Goal: Information Seeking & Learning: Find specific fact

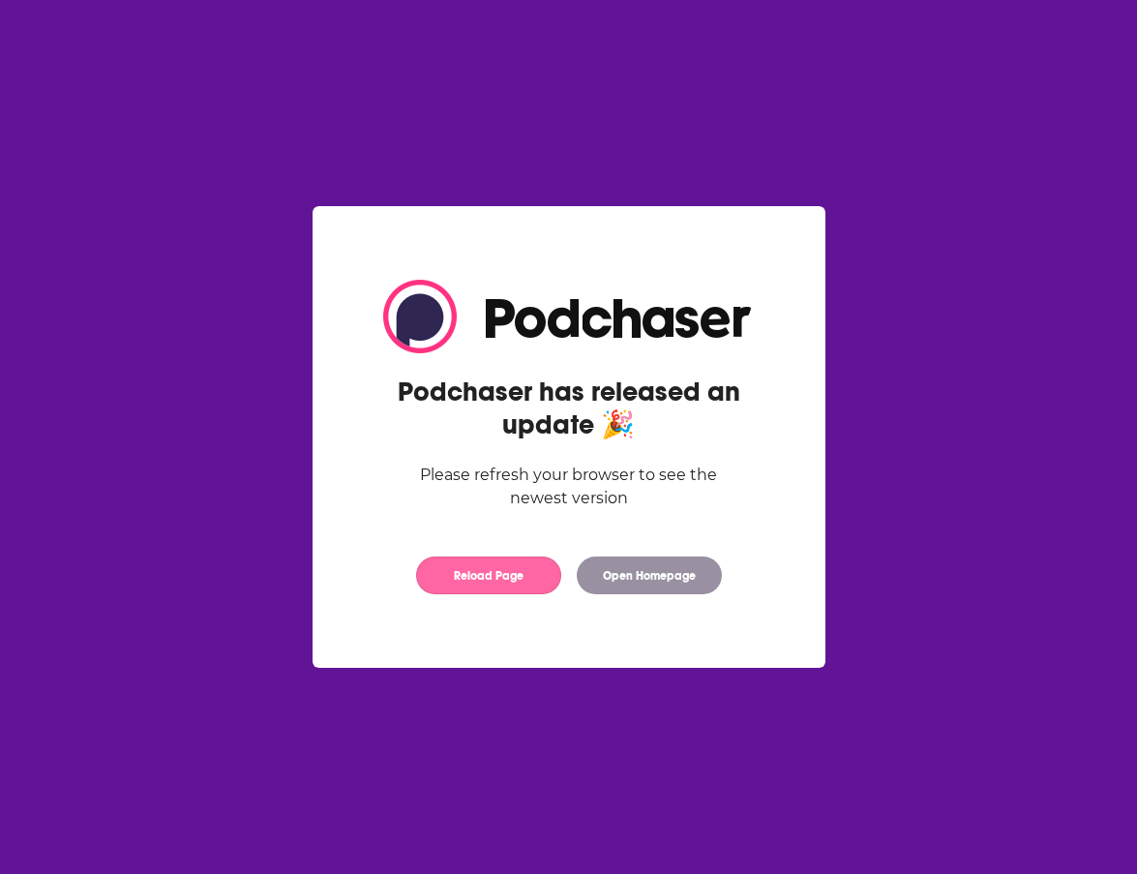
click at [492, 582] on button "Reload Page" at bounding box center [488, 575] width 145 height 38
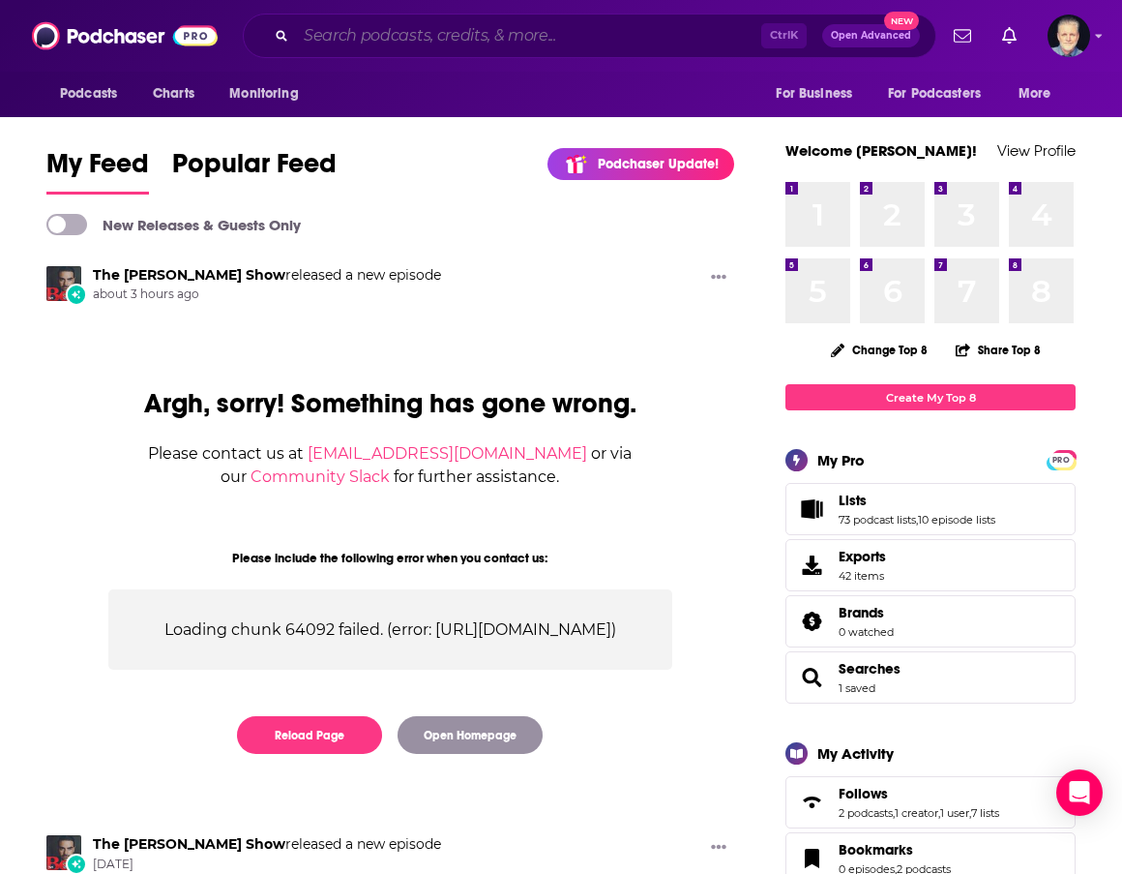
click at [569, 38] on input "Search podcasts, credits, & more..." at bounding box center [528, 35] width 465 height 31
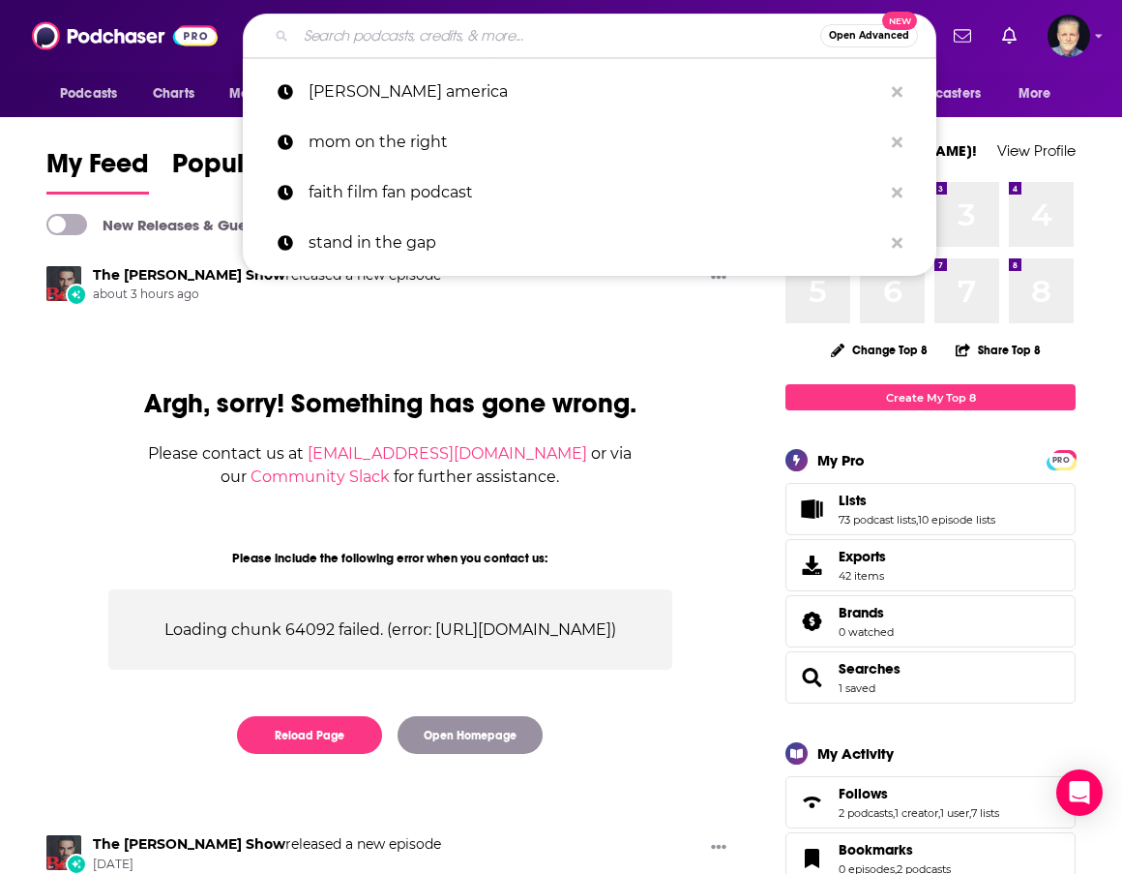
paste input "Doyle& Jen Live"
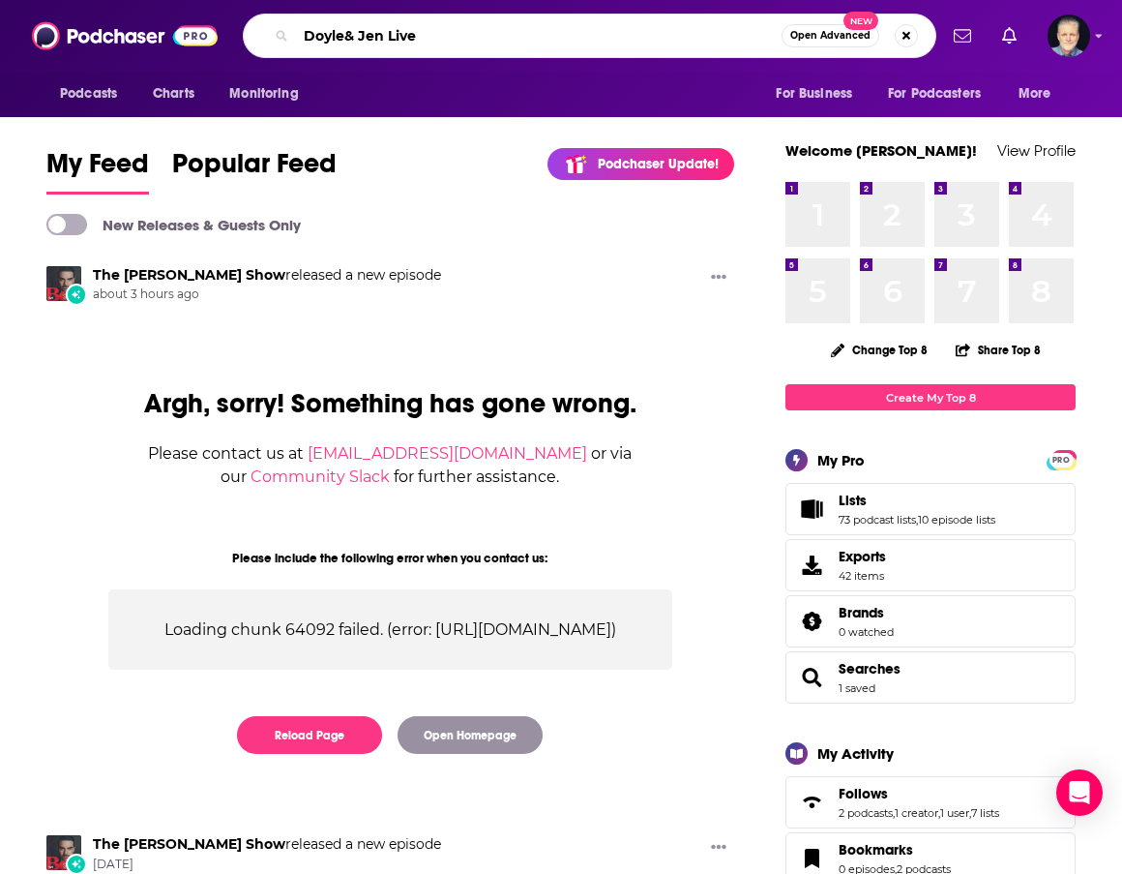
click at [345, 36] on input "Doyle& Jen Live" at bounding box center [539, 35] width 486 height 31
type input "[PERSON_NAME] & [PERSON_NAME] Live"
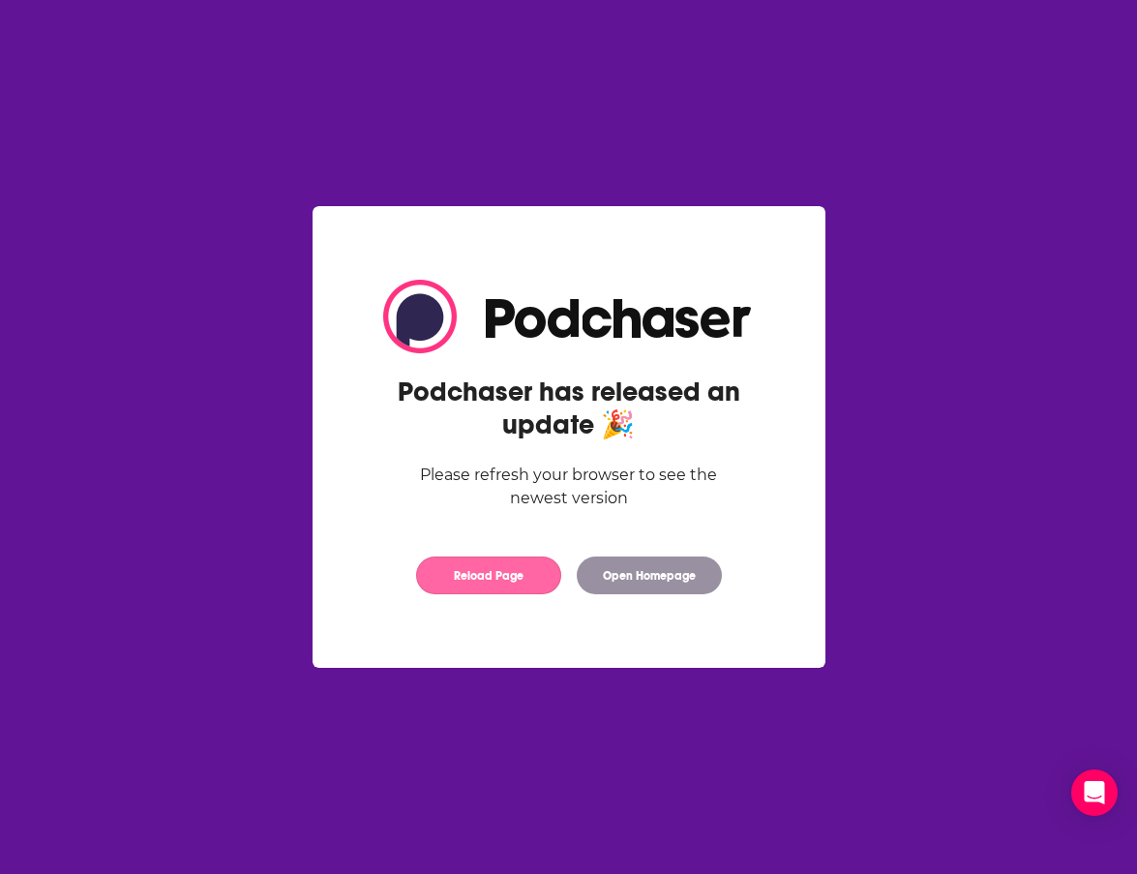
click at [487, 574] on button "Reload Page" at bounding box center [488, 575] width 145 height 38
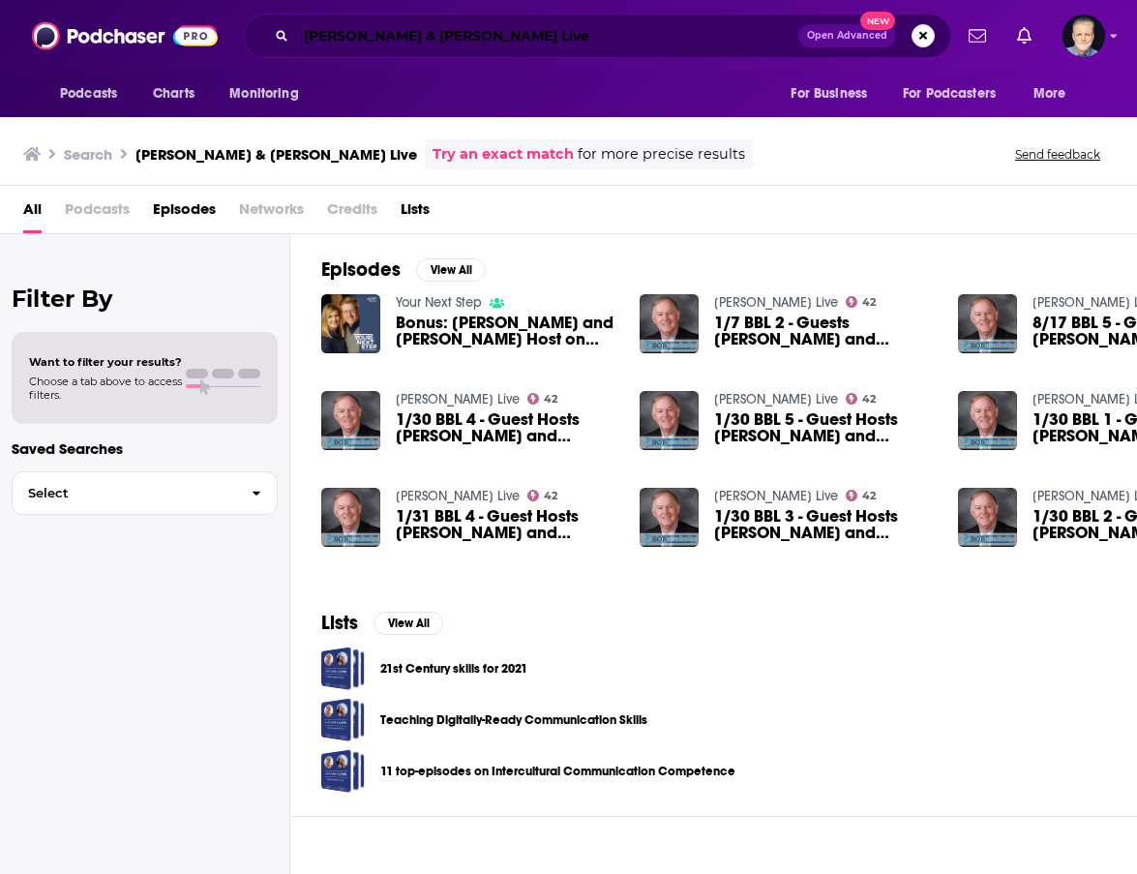
click at [433, 38] on input "[PERSON_NAME] & [PERSON_NAME] Live" at bounding box center [547, 35] width 502 height 31
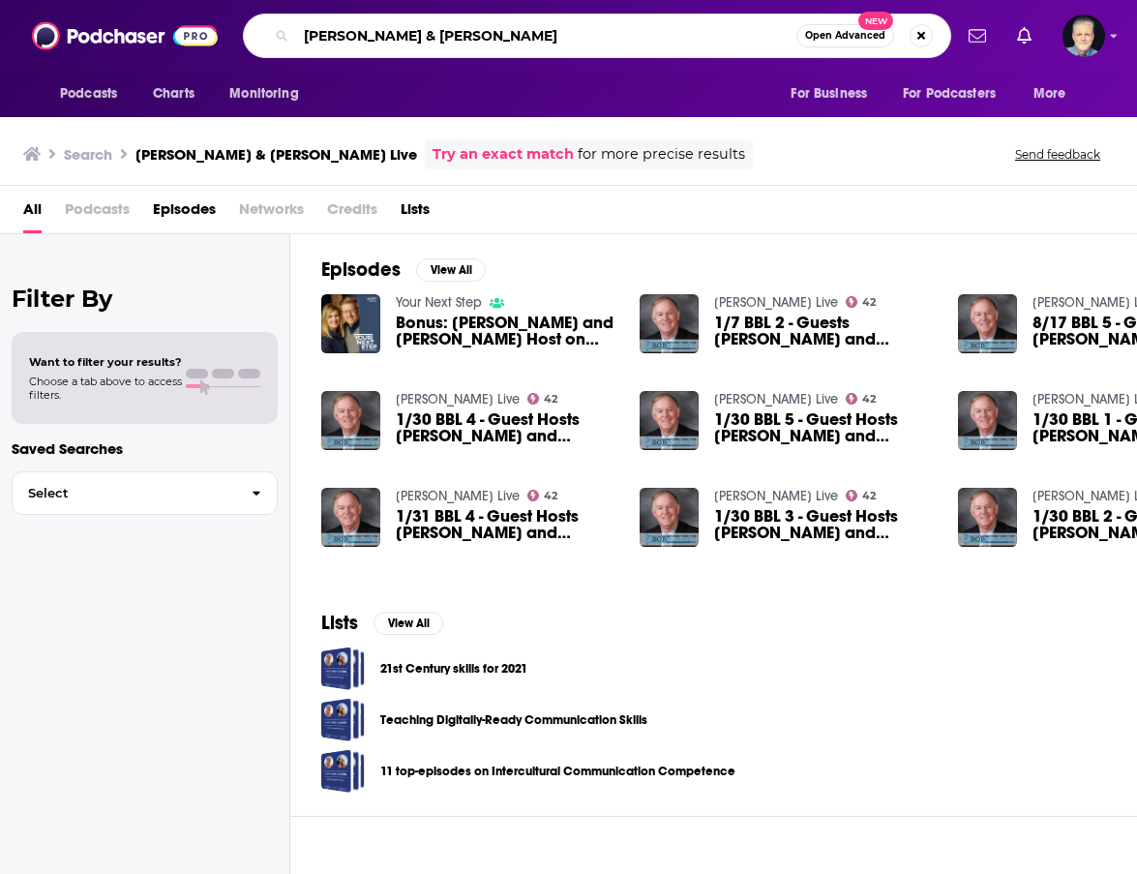
type input "Doyle & Jen jackson"
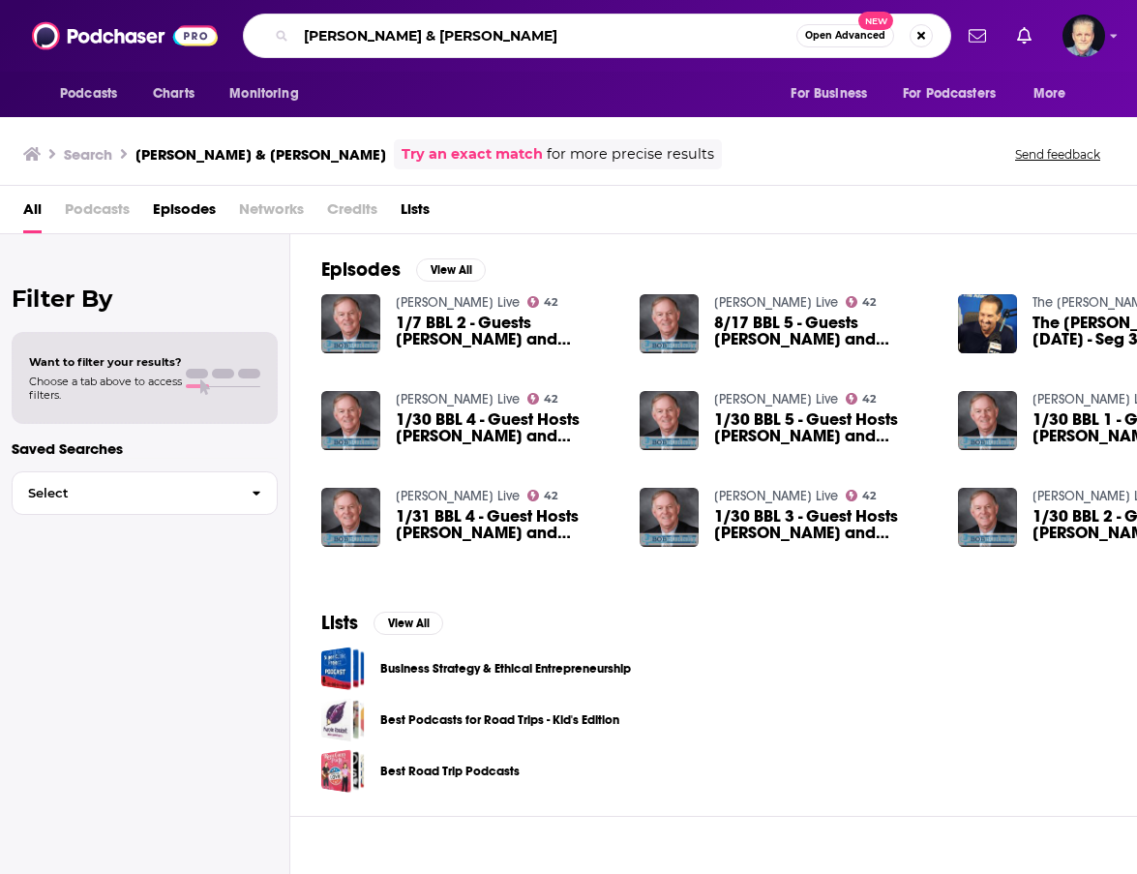
drag, startPoint x: 459, startPoint y: 32, endPoint x: 393, endPoint y: 26, distance: 66.1
click at [393, 26] on input "Doyle & Jen jackson" at bounding box center [546, 35] width 500 height 31
